Goal: Check status: Check status

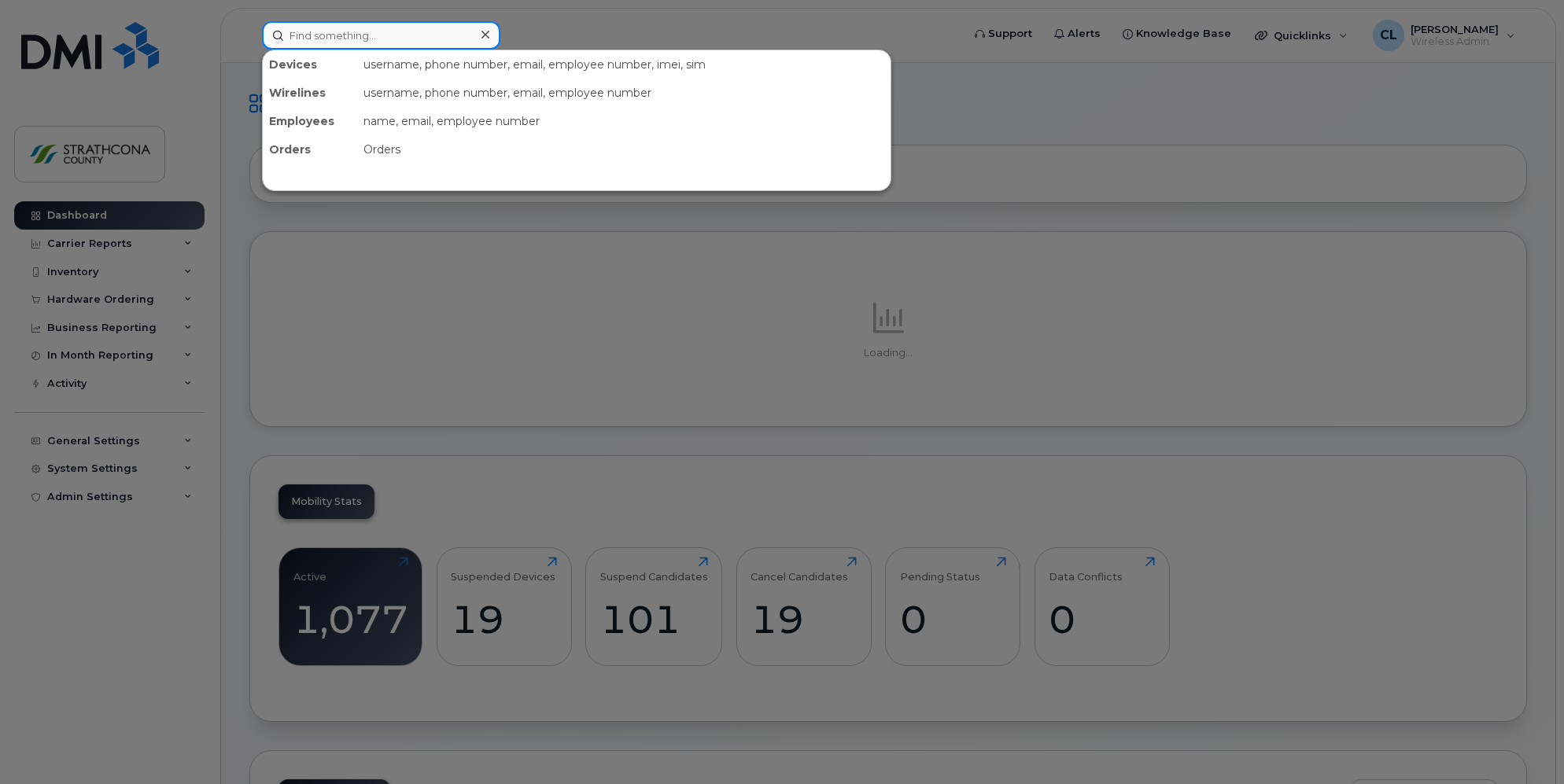
click at [366, 32] on input at bounding box center [382, 36] width 239 height 28
click at [877, 36] on div at bounding box center [782, 392] width 1564 height 784
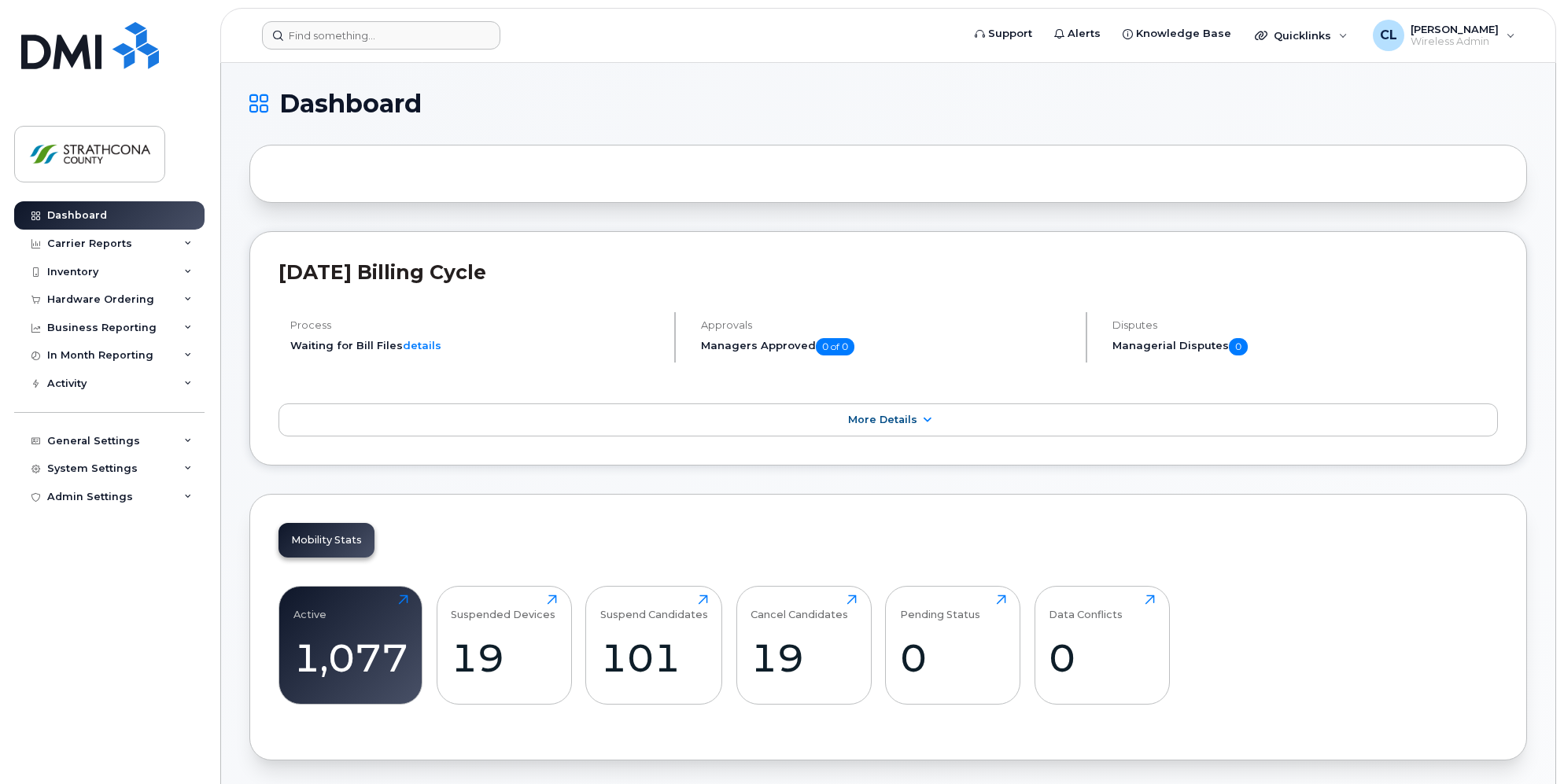
click at [393, 18] on header "Support Alerts Knowledge Base Quicklinks Suspend / Cancel Device Change SIM Car…" at bounding box center [888, 36] width 1336 height 55
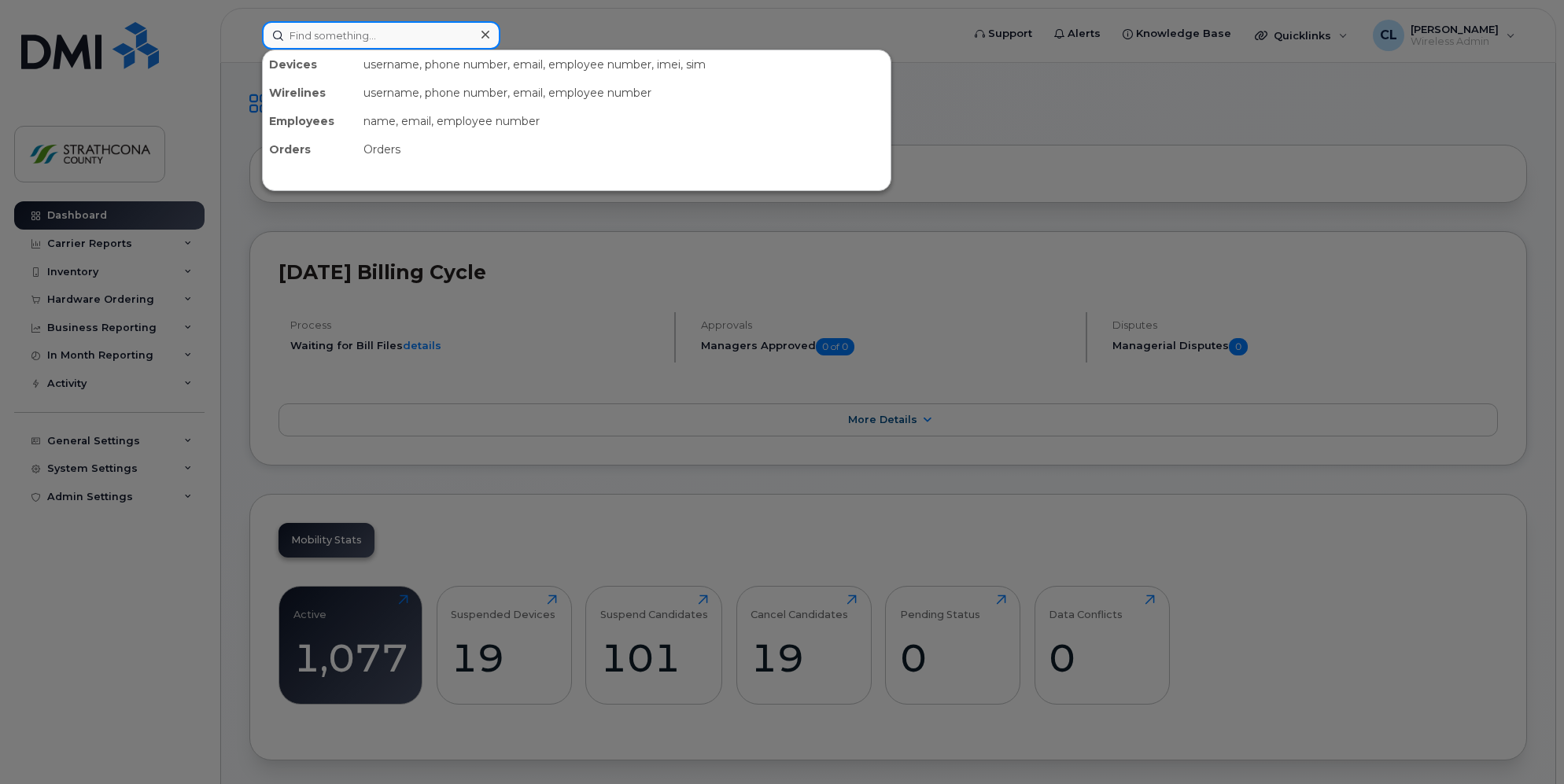
click at [387, 28] on input at bounding box center [382, 36] width 239 height 28
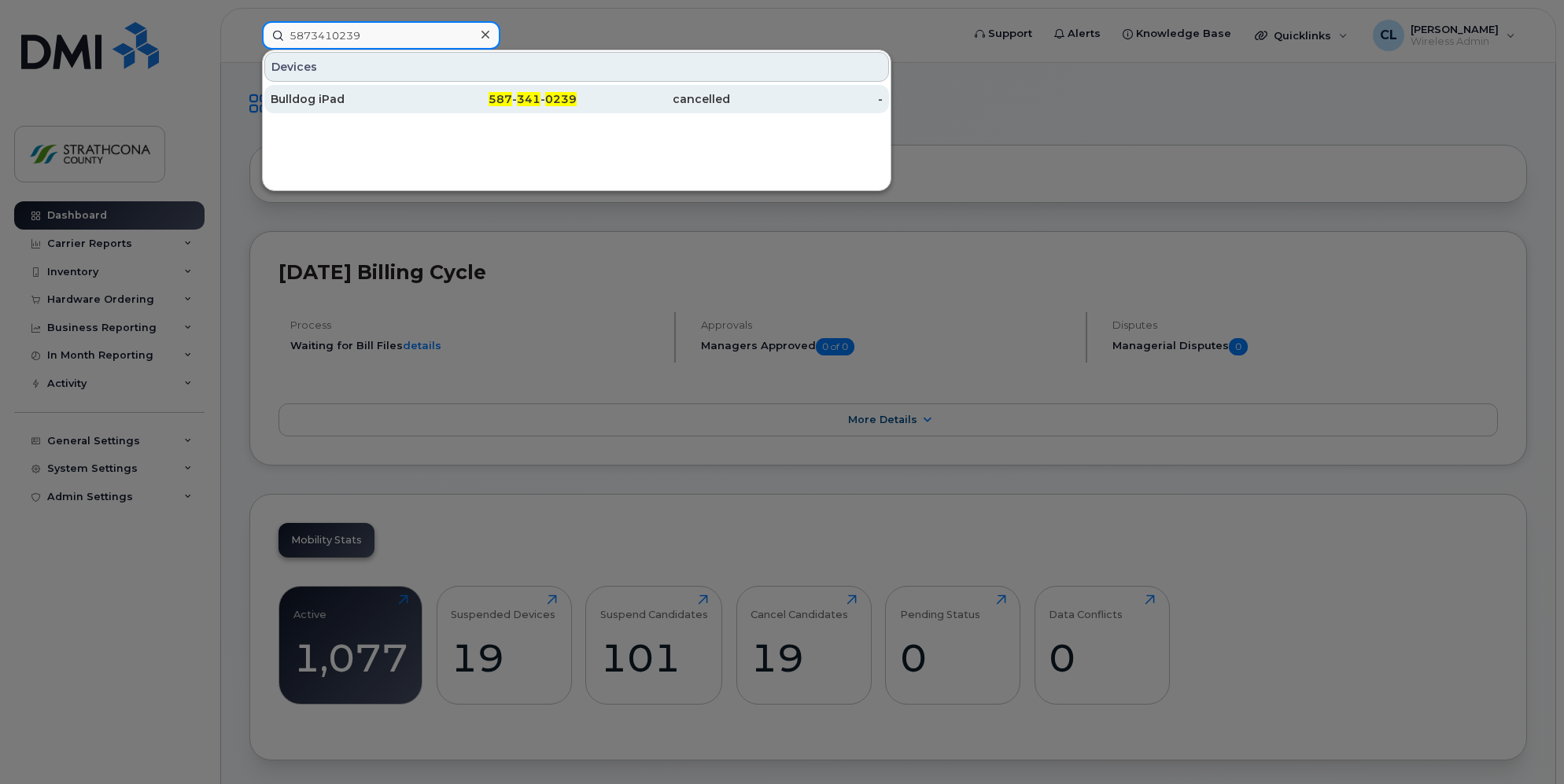
type input "5873410239"
click at [305, 101] on div "Bulldog iPad" at bounding box center [348, 99] width 153 height 16
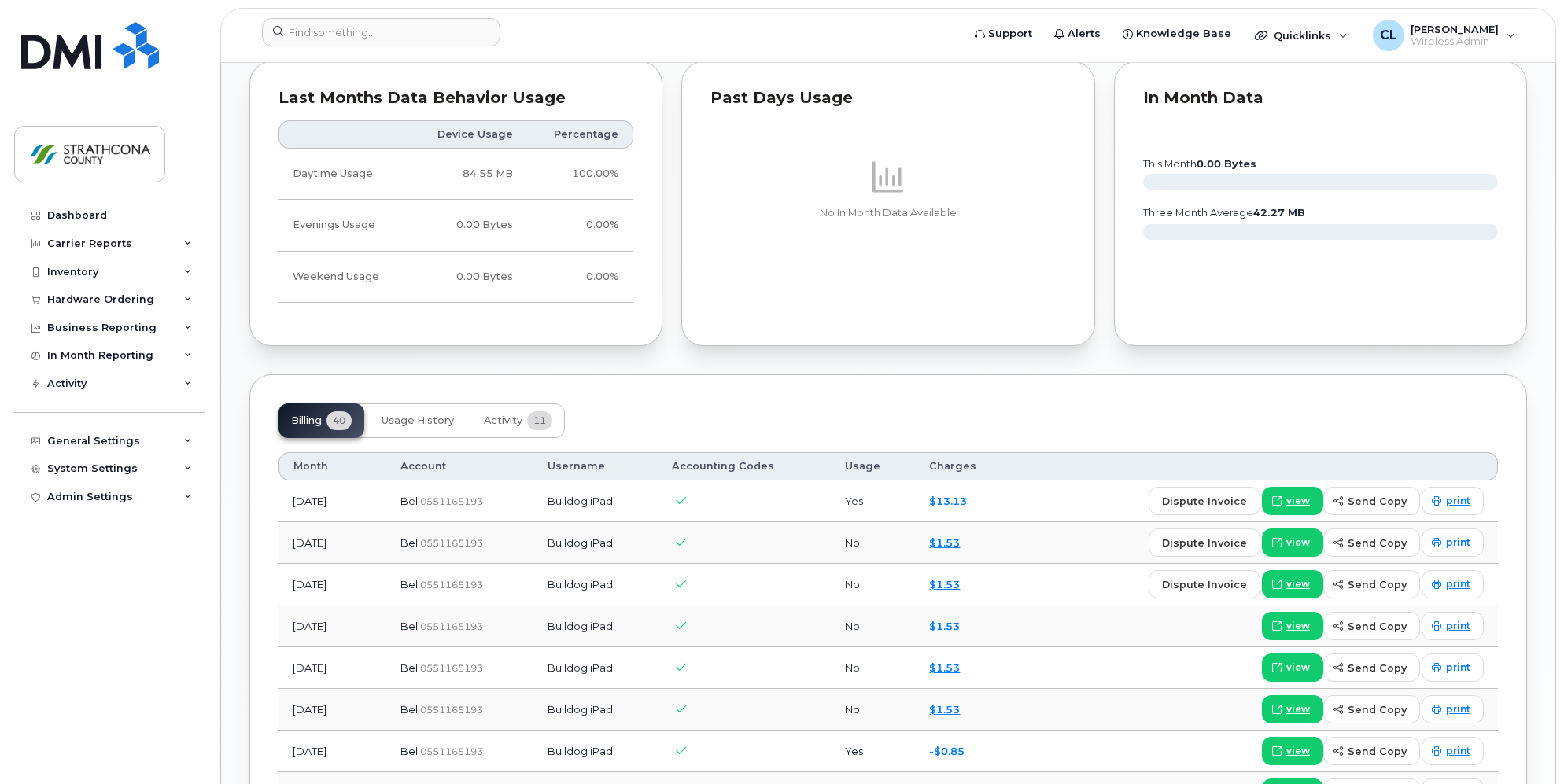
scroll to position [880, 0]
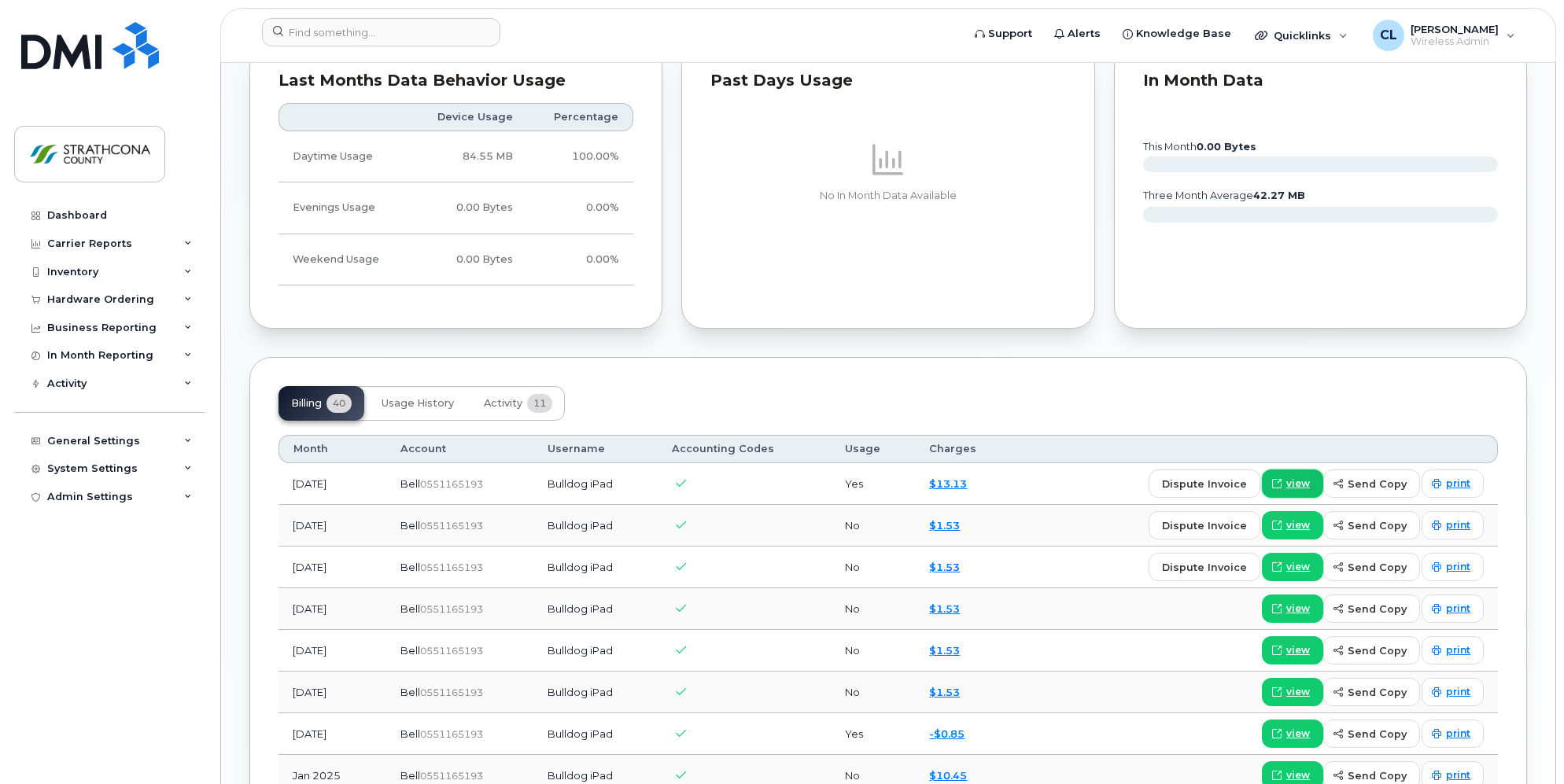
click at [1290, 471] on link "view" at bounding box center [1293, 484] width 62 height 28
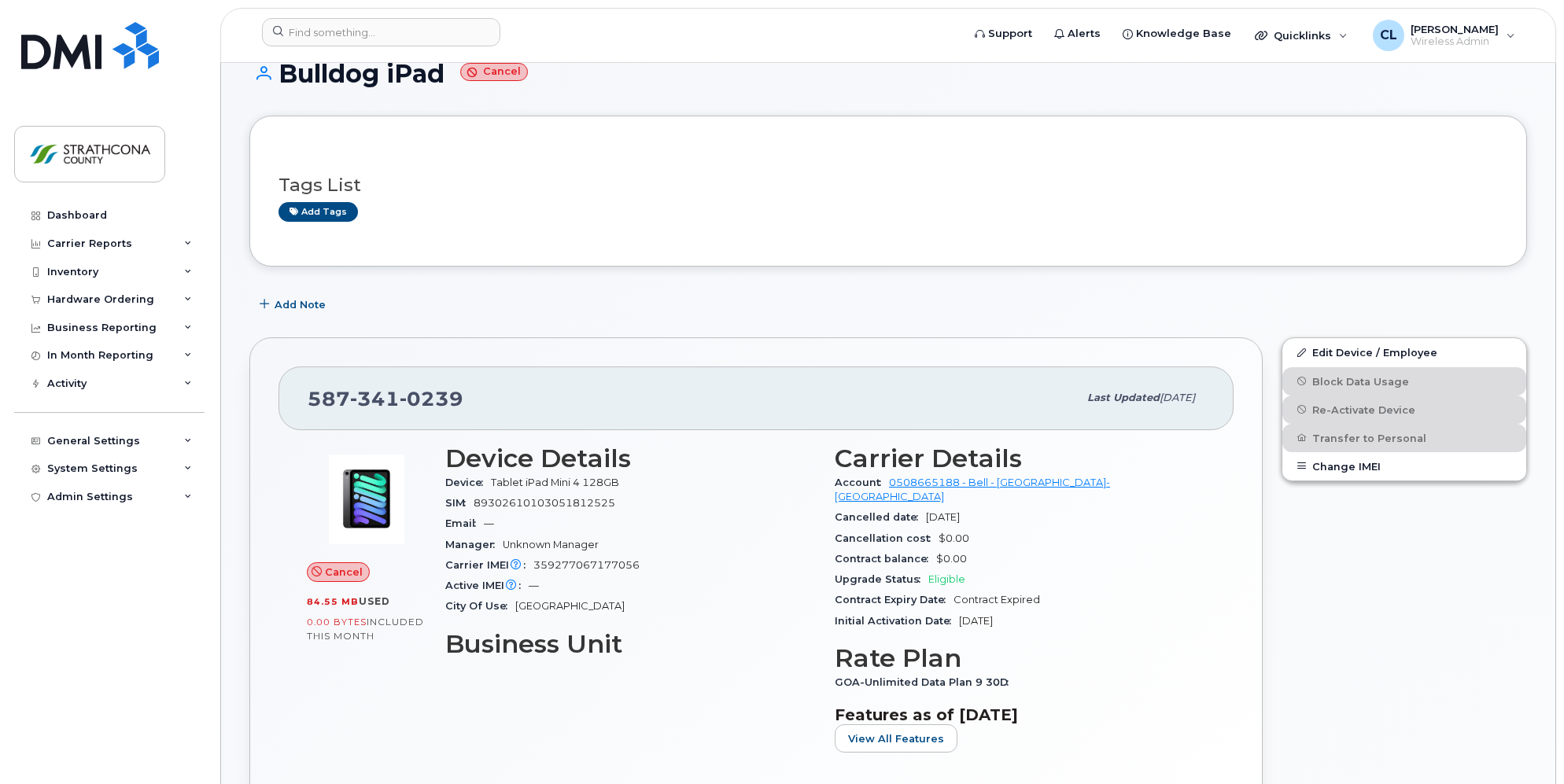
scroll to position [0, 0]
